Goal: Navigation & Orientation: Find specific page/section

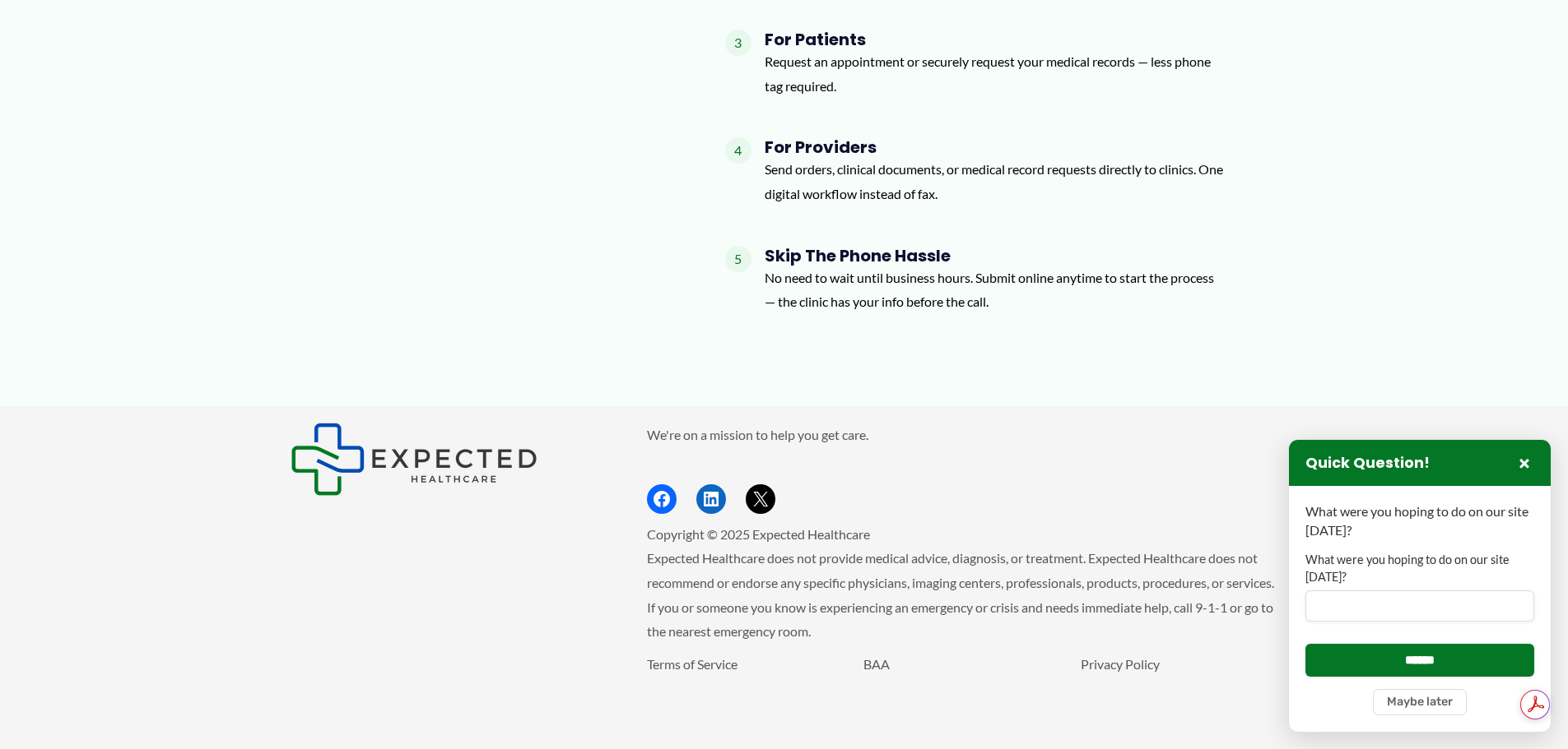
scroll to position [2027, 0]
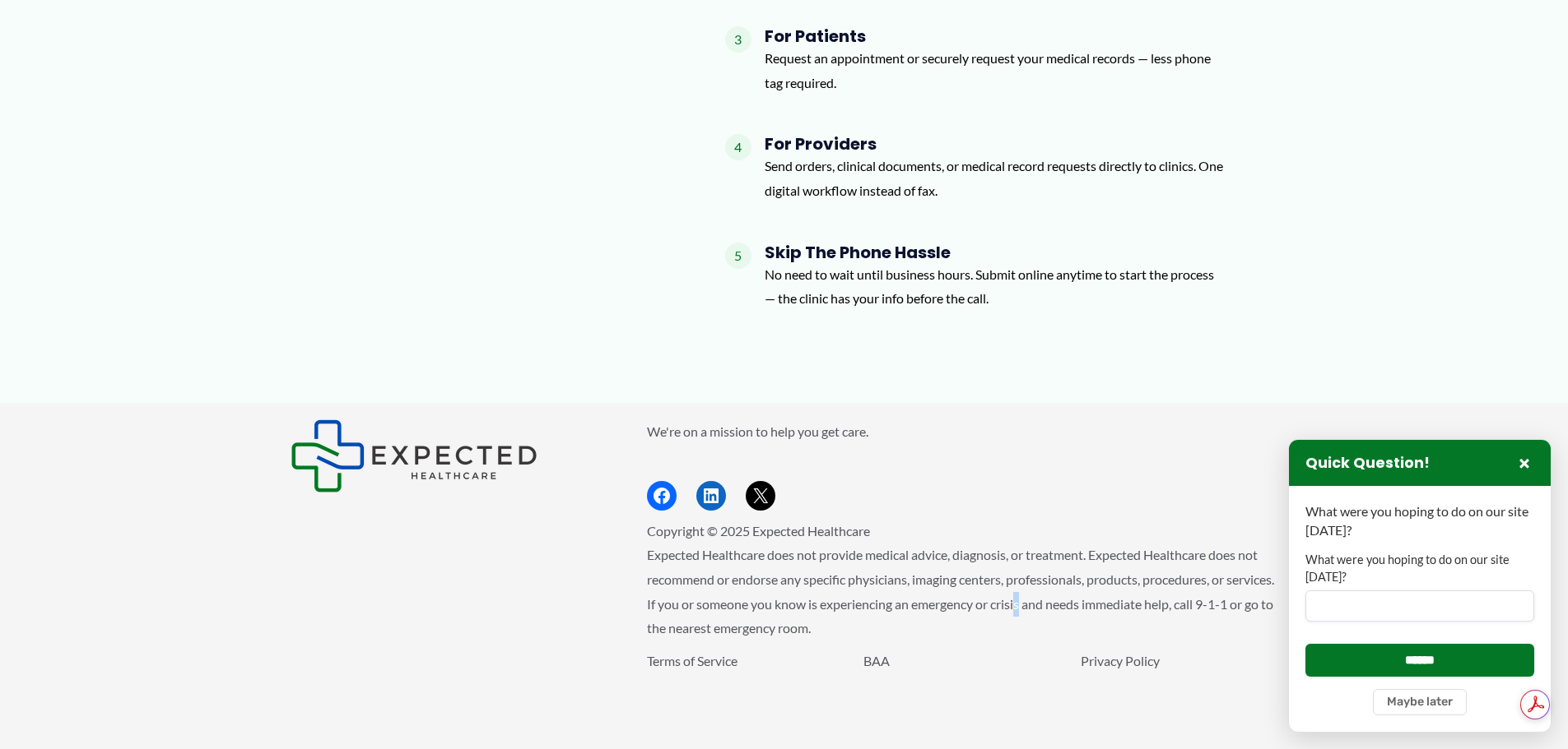
click at [1075, 611] on span "Expected Healthcare does not provide medical advice, diagnosis, or treatment. E…" at bounding box center [960, 591] width 627 height 89
click at [1527, 468] on button "×" at bounding box center [1523, 462] width 20 height 20
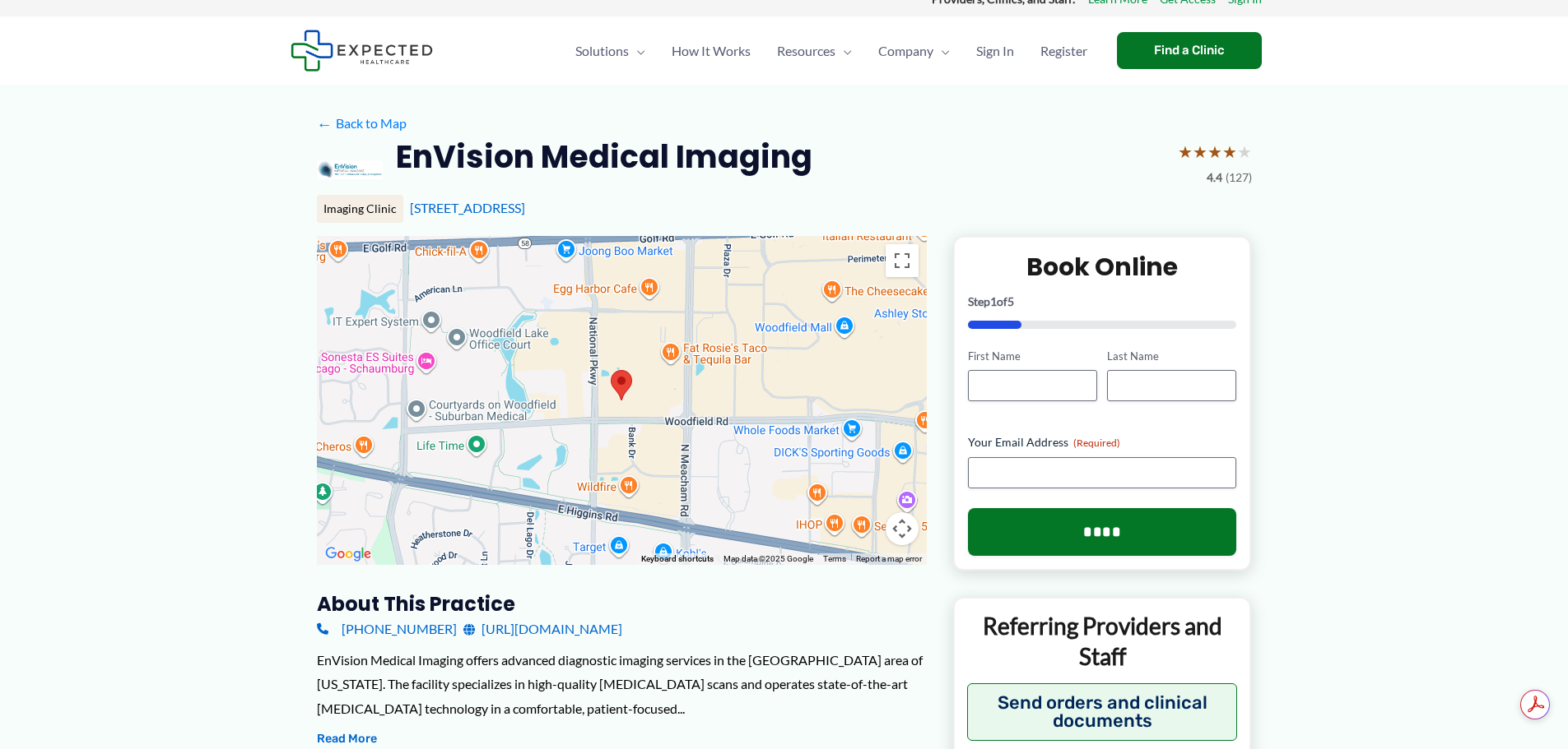
scroll to position [0, 0]
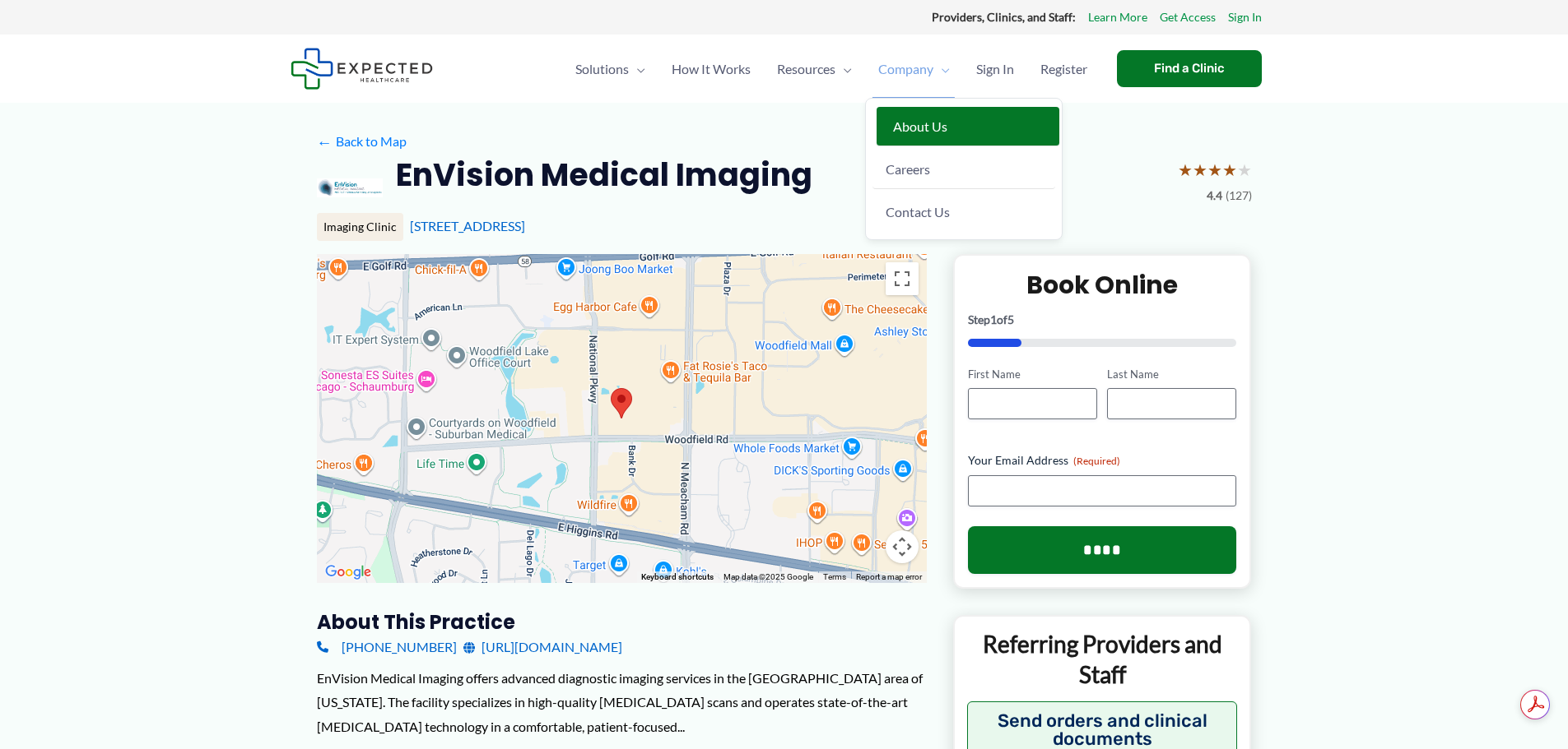
click at [927, 132] on span "About Us" at bounding box center [919, 126] width 54 height 16
